Goal: Check status: Check status

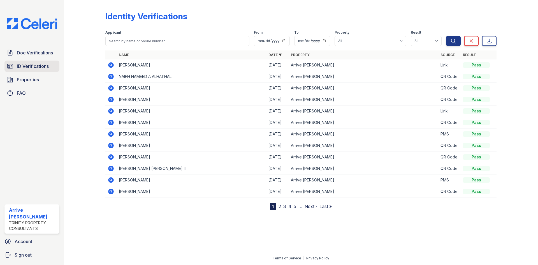
click at [34, 68] on span "ID Verifications" at bounding box center [33, 66] width 32 height 7
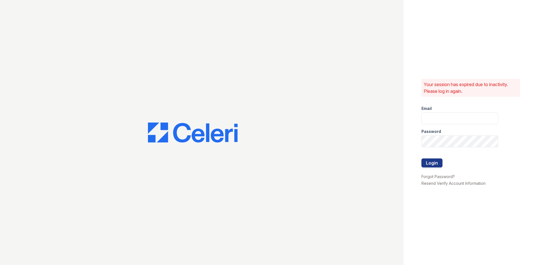
type input "[EMAIL_ADDRESS][DOMAIN_NAME]"
click at [434, 163] on button "Login" at bounding box center [432, 162] width 21 height 9
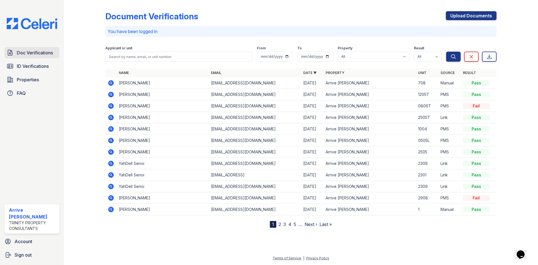
click at [36, 51] on span "Doc Verifications" at bounding box center [35, 52] width 36 height 7
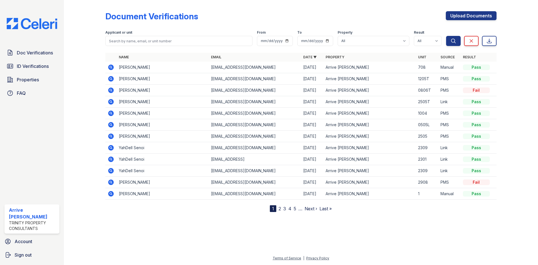
click at [110, 67] on icon at bounding box center [110, 66] width 1 height 1
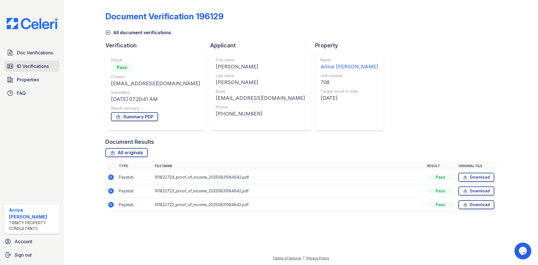
click at [27, 66] on span "ID Verifications" at bounding box center [33, 66] width 32 height 7
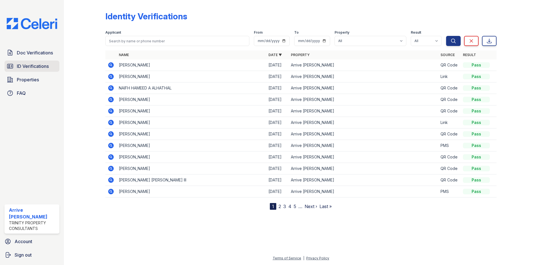
click at [39, 65] on span "ID Verifications" at bounding box center [33, 66] width 32 height 7
click at [42, 54] on span "Doc Verifications" at bounding box center [35, 52] width 36 height 7
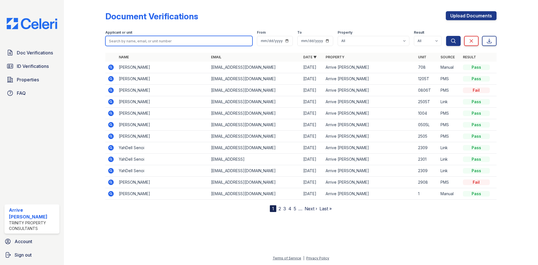
click at [164, 41] on input "search" at bounding box center [178, 41] width 147 height 10
paste input "Hello Justin, ​ Thank you for your interest in Arrive LEX — we’re excited to he…"
type input "Hello Justin, ​ Thank you for your interest in Arrive LEX — we’re excited to he…"
drag, startPoint x: 247, startPoint y: 42, endPoint x: 105, endPoint y: 36, distance: 141.9
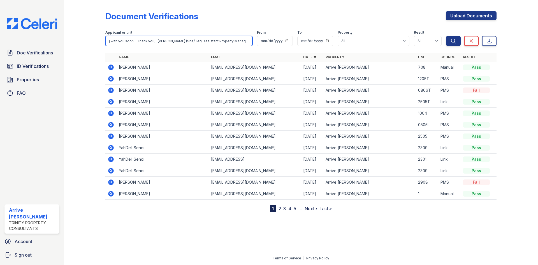
click at [105, 36] on div "Document Verifications Upload Documents Filter Applicant or unit Hello Justin, …" at bounding box center [301, 110] width 456 height 221
click at [247, 41] on input "Hello Justin, ​ Thank you for your interest in Arrive LEX — we’re excited to he…" at bounding box center [178, 41] width 147 height 10
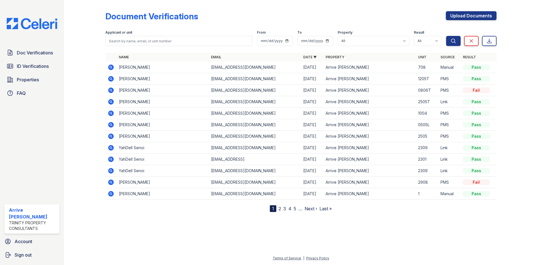
click at [148, 46] on form "Applicant or unit From To Property All Arrive Lex Result All Pass Caution Fail …" at bounding box center [300, 37] width 391 height 22
click at [151, 44] on input "search" at bounding box center [178, 41] width 147 height 10
type input "Ali Kazmi"
click at [446, 36] on button "Search" at bounding box center [453, 41] width 15 height 10
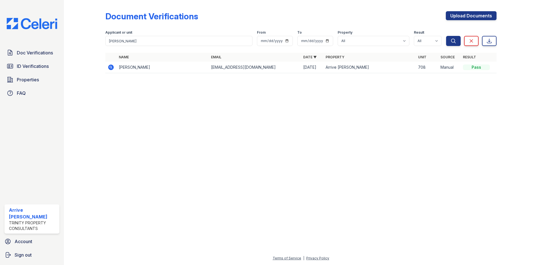
click at [111, 67] on icon at bounding box center [110, 66] width 1 height 1
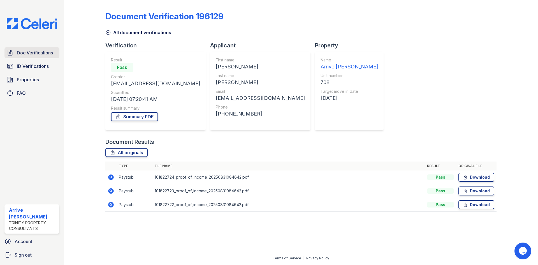
click at [15, 55] on link "Doc Verifications" at bounding box center [31, 52] width 55 height 11
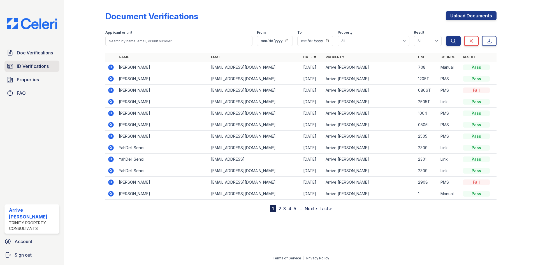
click at [12, 66] on icon at bounding box center [10, 66] width 7 height 7
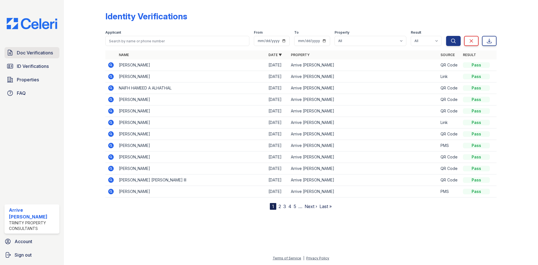
click at [27, 54] on span "Doc Verifications" at bounding box center [35, 52] width 36 height 7
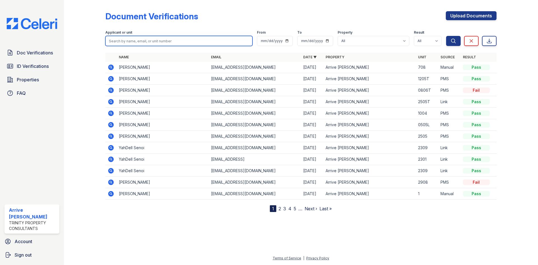
click at [135, 42] on input "search" at bounding box center [178, 41] width 147 height 10
type input "Zehra Kazmi"
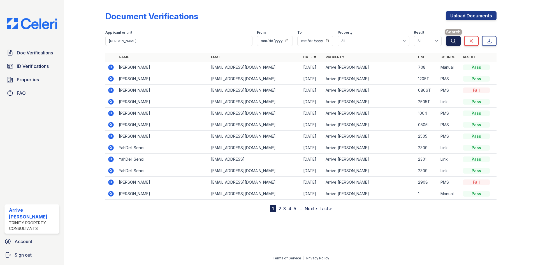
click at [455, 42] on icon "submit" at bounding box center [454, 41] width 6 height 6
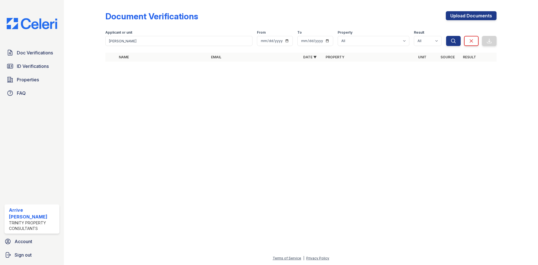
click at [409, 122] on div at bounding box center [301, 165] width 456 height 179
click at [40, 65] on span "ID Verifications" at bounding box center [33, 66] width 32 height 7
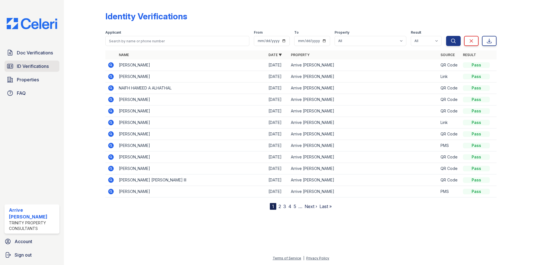
click at [31, 68] on span "ID Verifications" at bounding box center [33, 66] width 32 height 7
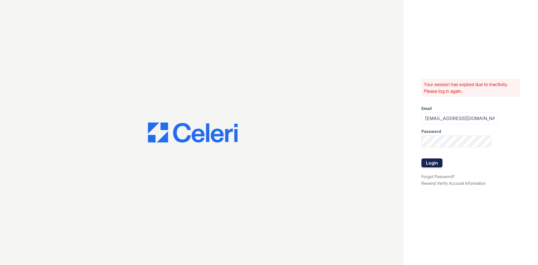
click at [431, 160] on button "Login" at bounding box center [432, 162] width 21 height 9
